Goal: Find specific page/section: Find specific page/section

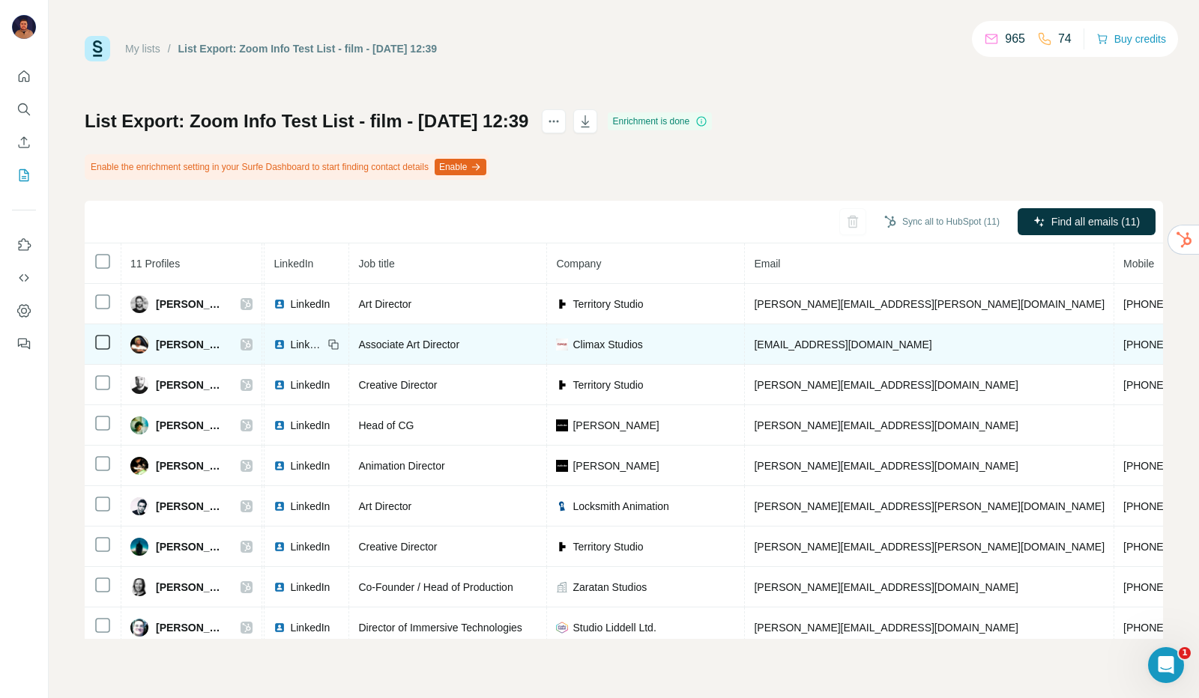
scroll to position [45, 90]
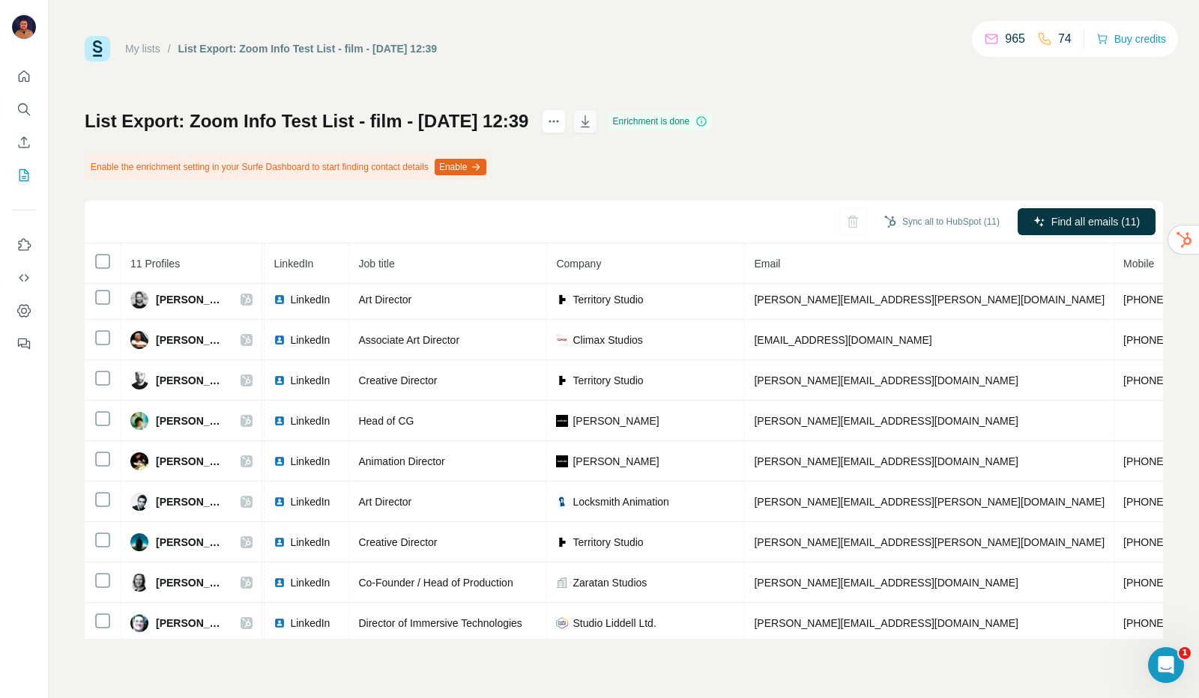
click at [597, 124] on button "button" at bounding box center [585, 121] width 24 height 24
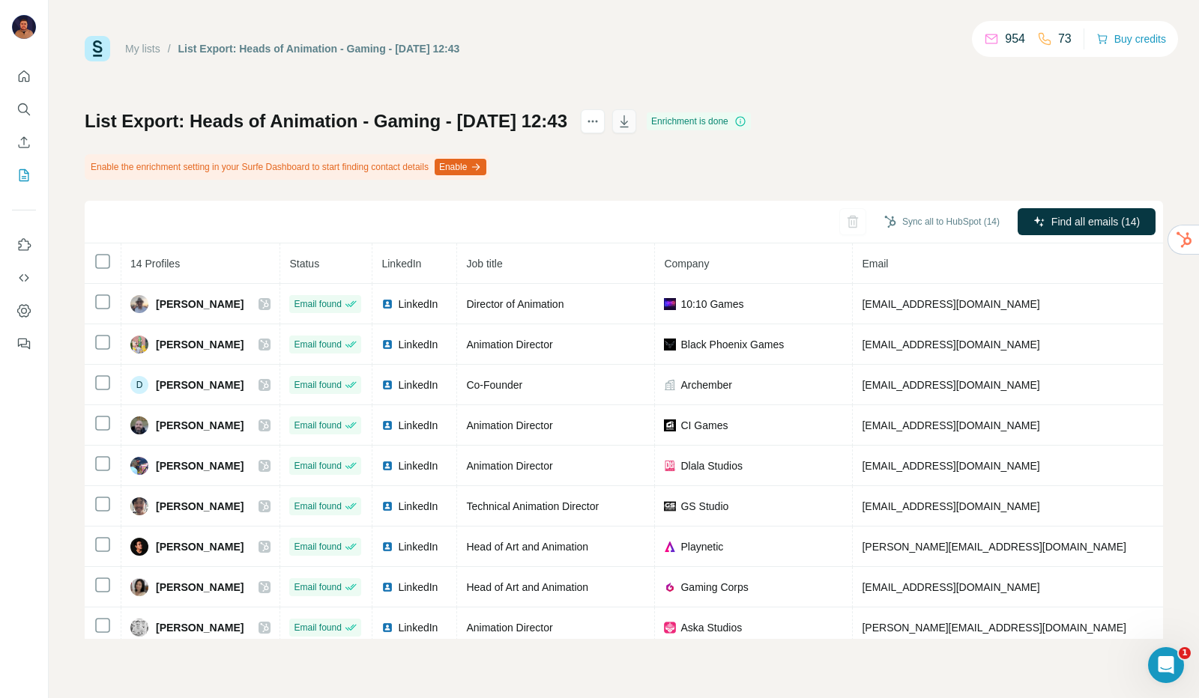
click at [631, 118] on icon "button" at bounding box center [623, 121] width 15 height 15
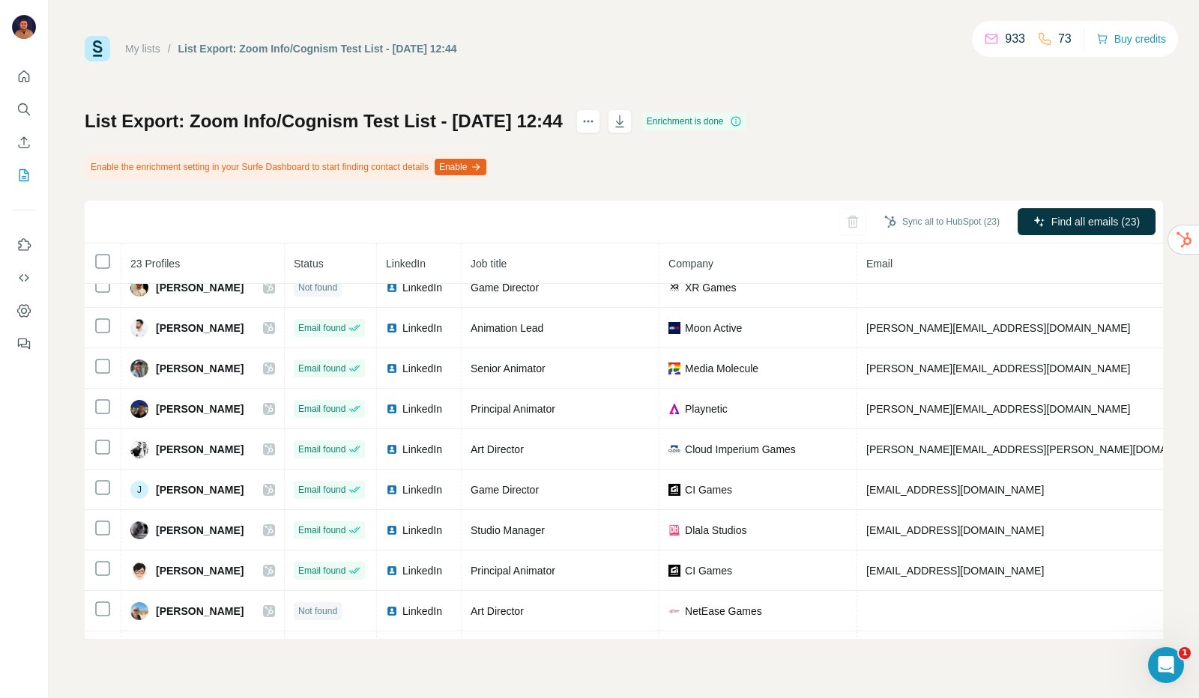
click at [387, 87] on div "My lists / List Export: Zoom Info/Cognism Test List - 24/09/2025 12:44 933 73 B…" at bounding box center [624, 337] width 1078 height 603
click at [647, 34] on div "My lists / List Export: Zoom Info/Cognism Test List - 24/09/2025 12:44 933 73 B…" at bounding box center [624, 349] width 1150 height 698
click at [781, 36] on div "My lists / List Export: Zoom Info/Cognism Test List - 24/09/2025 12:44 933 73 B…" at bounding box center [624, 48] width 1078 height 25
click at [627, 121] on icon "button" at bounding box center [619, 121] width 15 height 15
